Goal: Task Accomplishment & Management: Complete application form

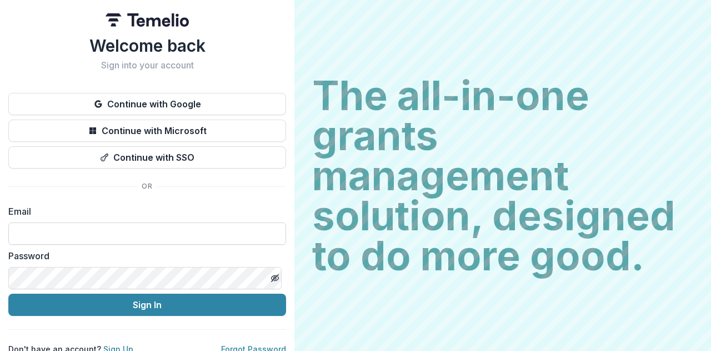
click at [136, 233] on input at bounding box center [147, 233] width 278 height 22
paste input "**********"
type input "**********"
click at [271, 278] on icon "Toggle password visibility" at bounding box center [275, 277] width 9 height 9
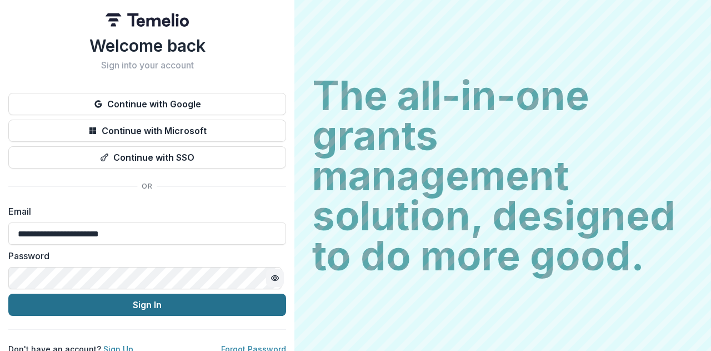
click at [154, 299] on button "Sign In" at bounding box center [147, 304] width 278 height 22
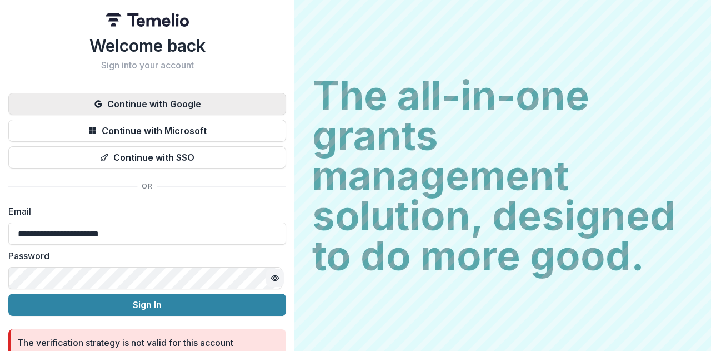
click at [157, 101] on button "Continue with Google" at bounding box center [147, 104] width 278 height 22
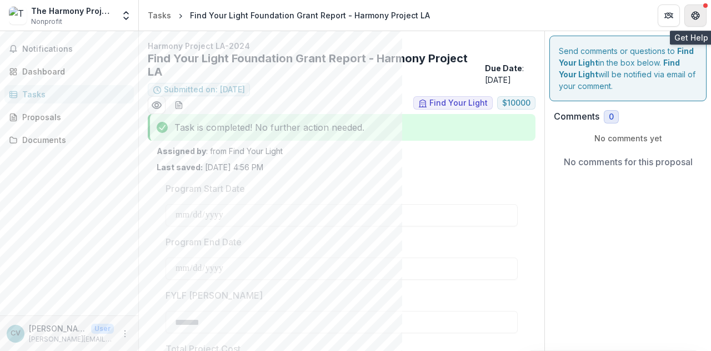
click at [698, 13] on icon "Get Help" at bounding box center [695, 15] width 9 height 9
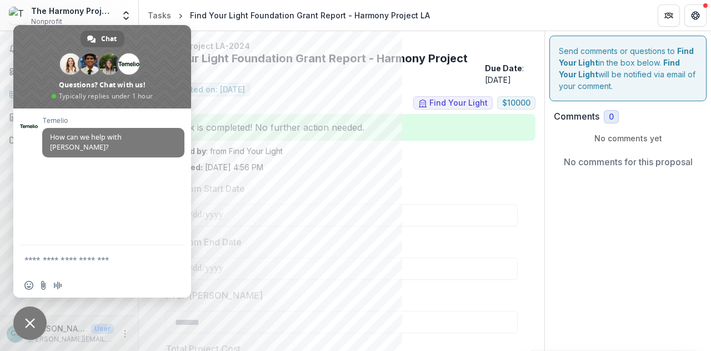
click at [26, 315] on span "Close chat" at bounding box center [29, 322] width 33 height 33
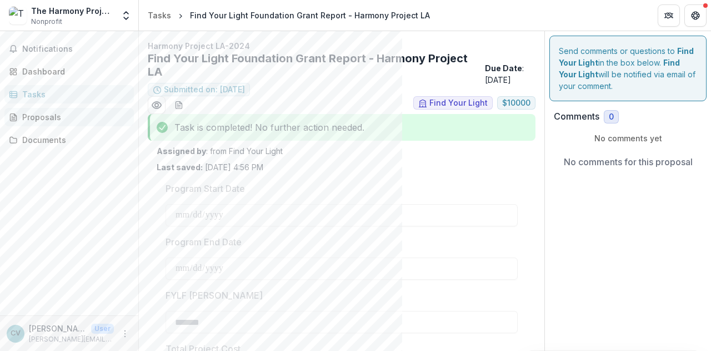
click at [38, 115] on div "Proposals" at bounding box center [73, 117] width 103 height 12
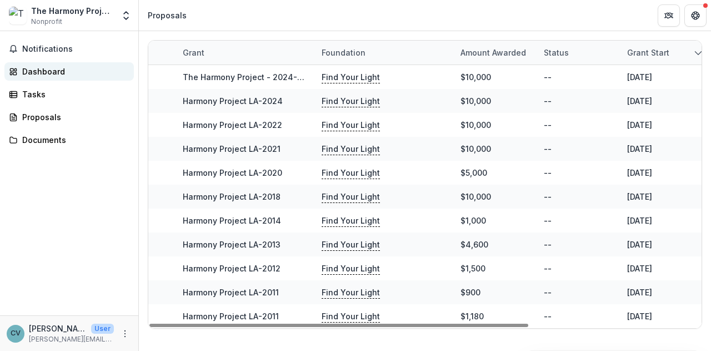
click at [58, 70] on div "Dashboard" at bounding box center [73, 72] width 103 height 12
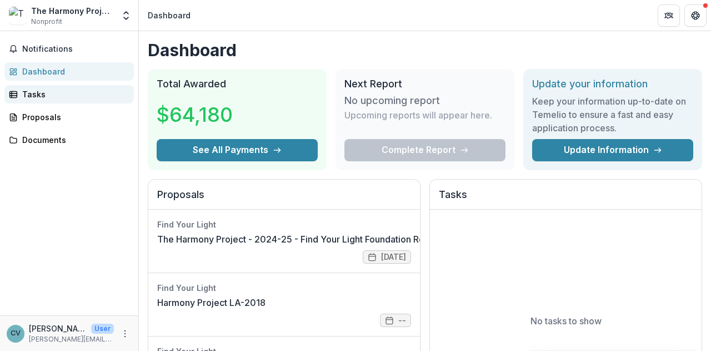
click at [40, 91] on div "Tasks" at bounding box center [73, 94] width 103 height 12
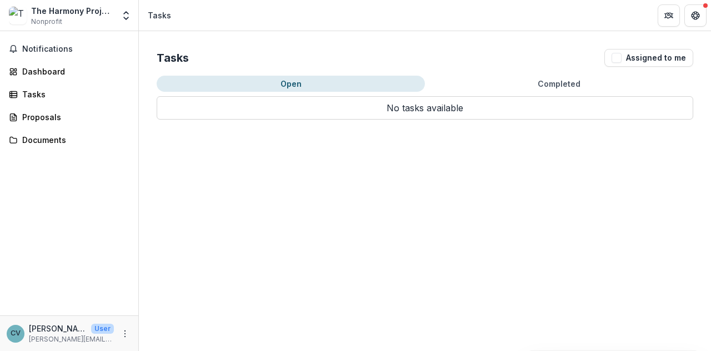
click at [71, 15] on div "The Harmony Project" at bounding box center [72, 11] width 83 height 12
click at [42, 47] on span "Notifications" at bounding box center [75, 48] width 107 height 9
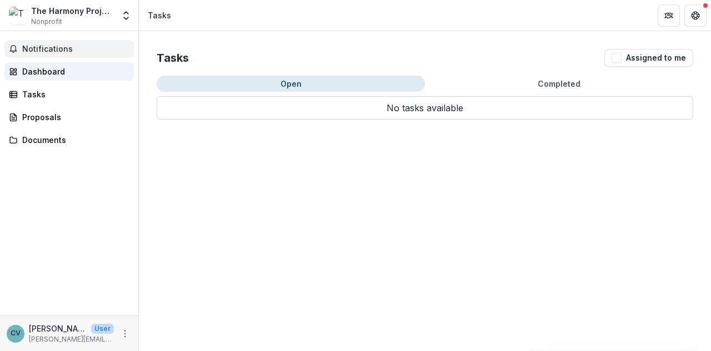
click at [51, 72] on div "Dashboard" at bounding box center [73, 72] width 103 height 12
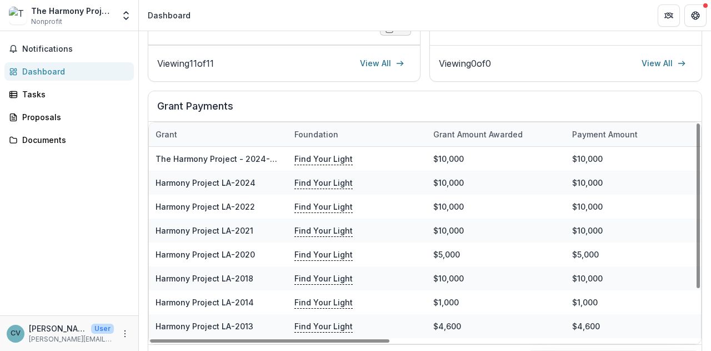
scroll to position [363, 0]
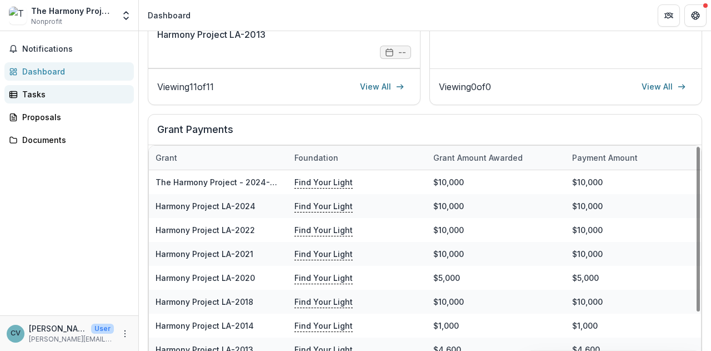
click at [33, 87] on link "Tasks" at bounding box center [68, 94] width 129 height 18
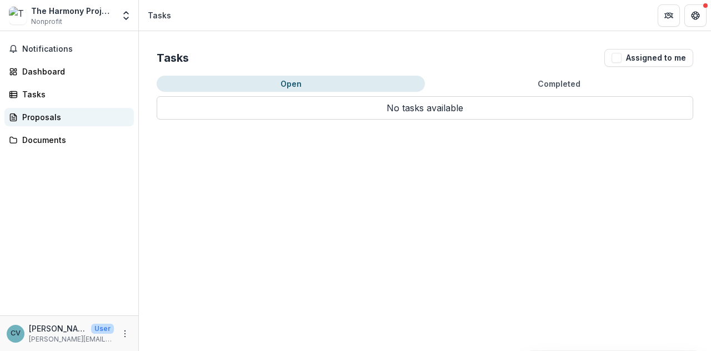
click at [41, 117] on div "Proposals" at bounding box center [73, 117] width 103 height 12
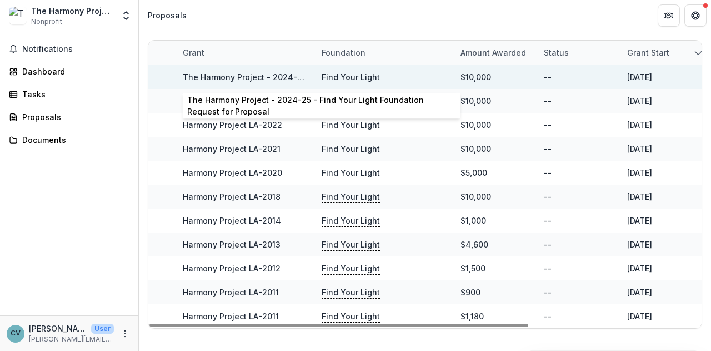
click at [210, 78] on link "The Harmony Project - 2024-25 - Find Your Light Foundation Request for Proposal" at bounding box center [343, 76] width 321 height 9
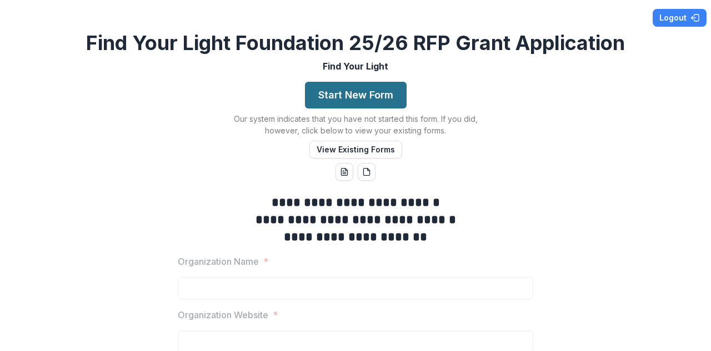
click at [344, 91] on button "Start New Form" at bounding box center [356, 95] width 102 height 27
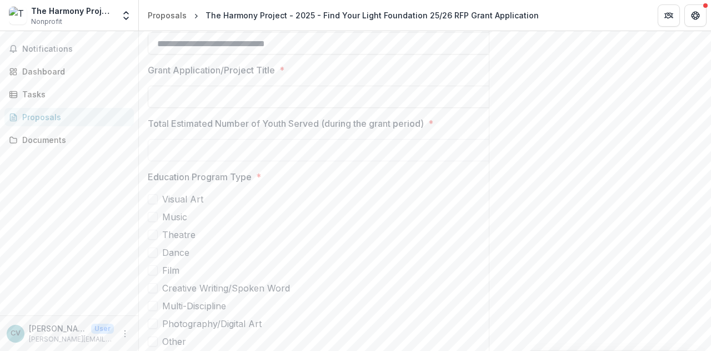
scroll to position [333, 0]
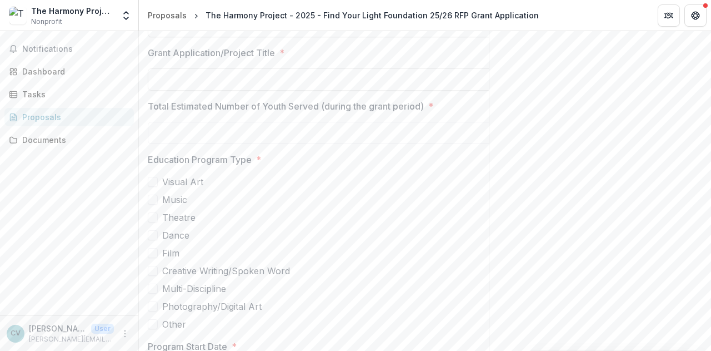
click at [151, 204] on span at bounding box center [153, 199] width 10 height 10
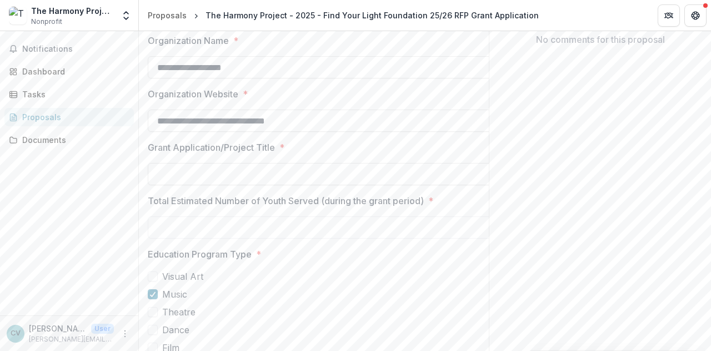
scroll to position [222, 0]
